Goal: Task Accomplishment & Management: Manage account settings

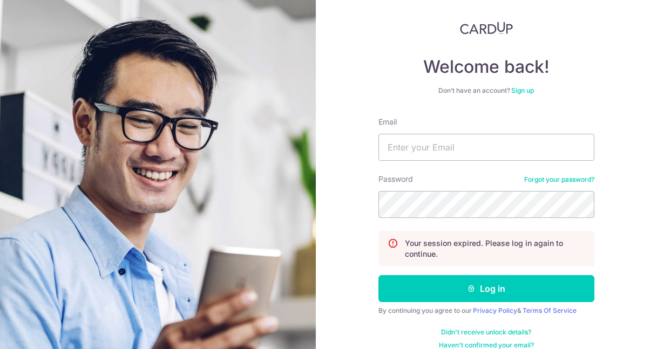
scroll to position [70, 0]
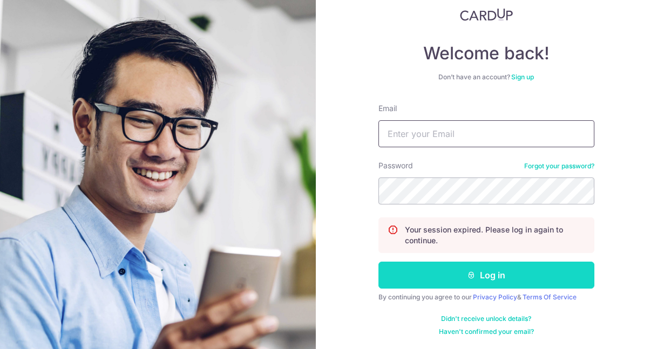
type input "[EMAIL_ADDRESS][DOMAIN_NAME]"
click at [441, 285] on button "Log in" at bounding box center [486, 275] width 216 height 27
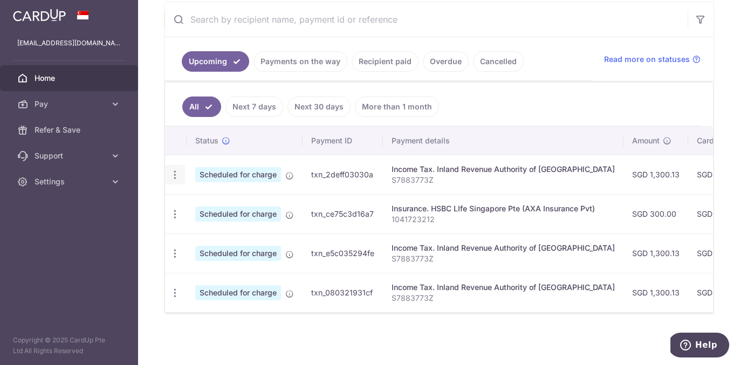
click at [173, 178] on icon "button" at bounding box center [174, 174] width 11 height 11
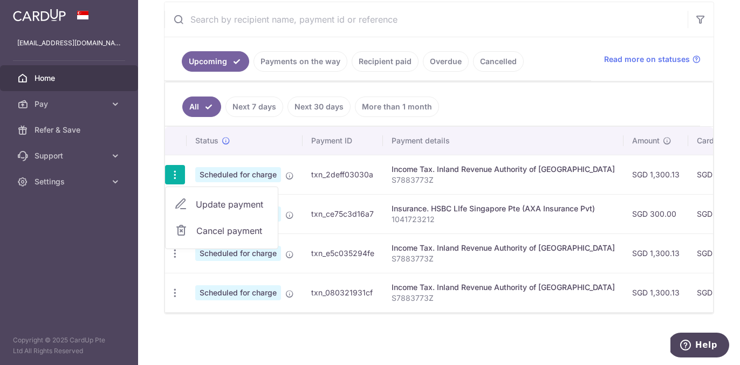
click at [203, 230] on span "Cancel payment" at bounding box center [232, 230] width 72 height 13
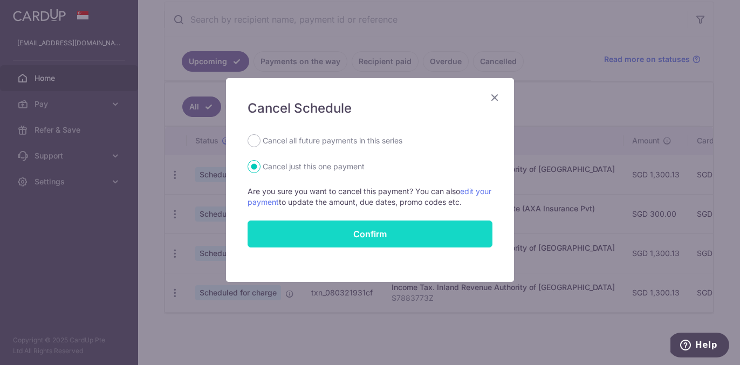
click at [331, 232] on button "Confirm" at bounding box center [370, 234] width 245 height 27
